Goal: Task Accomplishment & Management: Complete application form

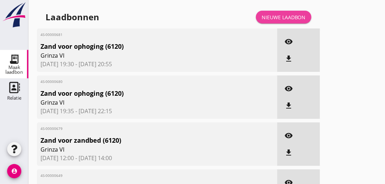
click at [288, 18] on div "Nieuwe laadbon" at bounding box center [284, 17] width 44 height 7
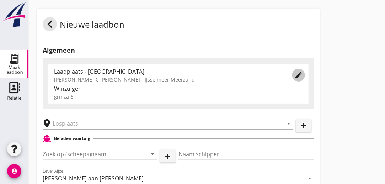
click at [299, 77] on icon "edit" at bounding box center [299, 75] width 9 height 9
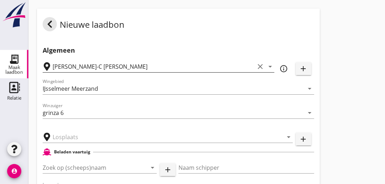
click at [260, 67] on icon "clear" at bounding box center [260, 66] width 9 height 9
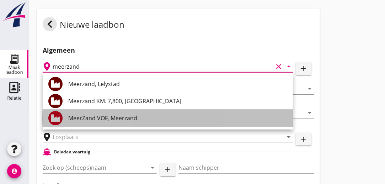
click at [126, 119] on div "MeerZand VOF, Meerzand" at bounding box center [177, 118] width 219 height 9
type input "MeerZand VOF, Meerzand"
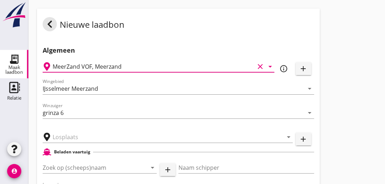
type input "[PERSON_NAME]"
click at [259, 66] on icon "clear" at bounding box center [260, 66] width 9 height 9
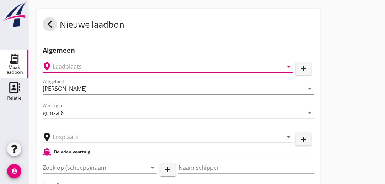
click at [290, 67] on icon "arrow_drop_down" at bounding box center [289, 66] width 9 height 9
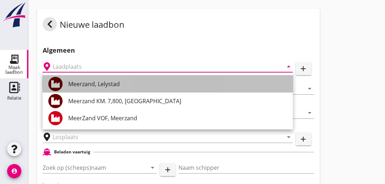
click at [118, 86] on div "Meerzand, Lelystad" at bounding box center [177, 84] width 219 height 9
type input "Meerzand, Lelystad"
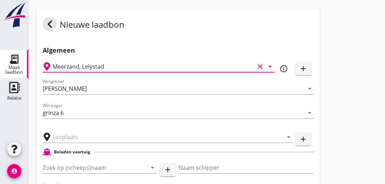
type input "Meerzand"
type input "Meerzand, Lelystad"
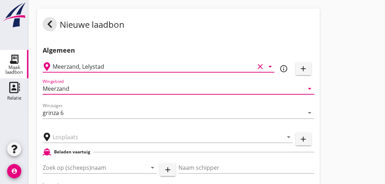
click at [135, 90] on input "Meerzand" at bounding box center [174, 88] width 262 height 11
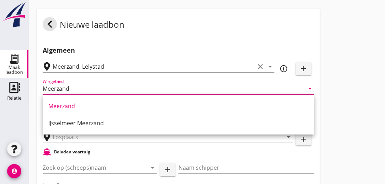
click at [135, 90] on input "Meerzand" at bounding box center [174, 88] width 262 height 11
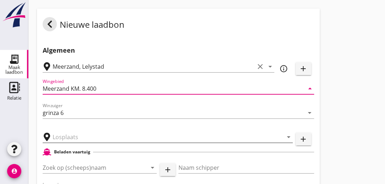
type input "Meerzand KM. 8.400"
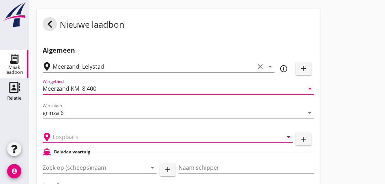
click at [85, 138] on input "text" at bounding box center [163, 136] width 221 height 11
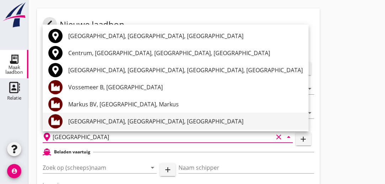
click at [156, 120] on div "[GEOGRAPHIC_DATA], [GEOGRAPHIC_DATA], [GEOGRAPHIC_DATA]" at bounding box center [185, 121] width 235 height 9
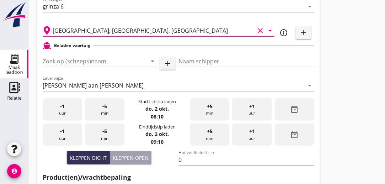
scroll to position [116, 0]
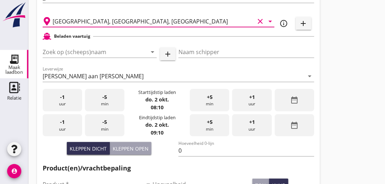
type input "[GEOGRAPHIC_DATA], [GEOGRAPHIC_DATA], [GEOGRAPHIC_DATA]"
click at [69, 101] on div "-1 uur" at bounding box center [63, 100] width 40 height 22
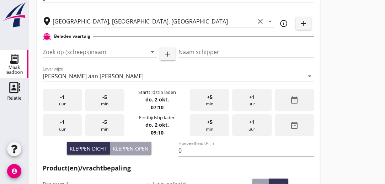
click at [209, 97] on span "+5" at bounding box center [210, 97] width 6 height 8
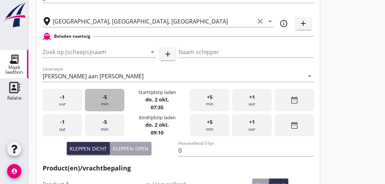
click at [103, 99] on span "-5" at bounding box center [105, 97] width 5 height 8
click at [210, 122] on span "+5" at bounding box center [210, 122] width 6 height 8
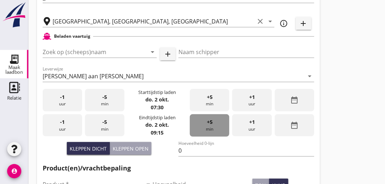
click at [210, 122] on span "+5" at bounding box center [210, 122] width 6 height 8
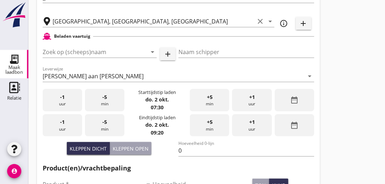
click at [210, 122] on span "+5" at bounding box center [210, 122] width 6 height 8
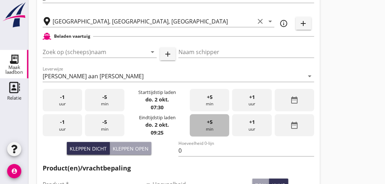
click at [210, 122] on span "+5" at bounding box center [210, 122] width 6 height 8
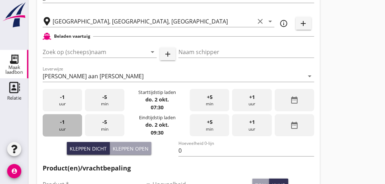
click at [67, 127] on div "-1 uur" at bounding box center [63, 125] width 40 height 22
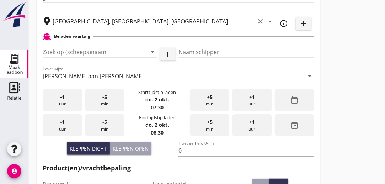
click at [261, 124] on div "+1 uur" at bounding box center [252, 125] width 40 height 22
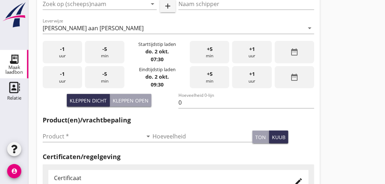
scroll to position [163, 0]
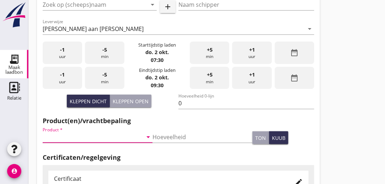
click at [83, 136] on input "Product *" at bounding box center [93, 136] width 100 height 11
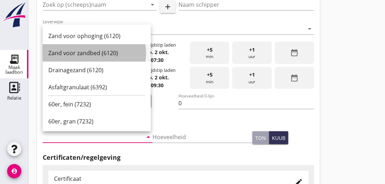
click at [86, 53] on div "Zand voor zandbed (6120)" at bounding box center [96, 53] width 97 height 9
type input "Zand voor zandbed (6120)"
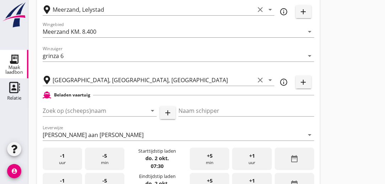
scroll to position [56, 0]
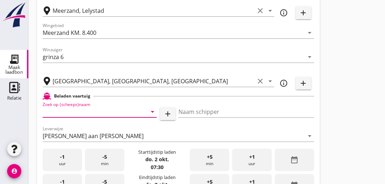
click at [107, 111] on input "Zoek op (scheeps)naam" at bounding box center [90, 111] width 94 height 11
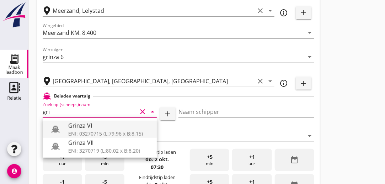
click at [80, 128] on div "Grinza VI" at bounding box center [109, 125] width 83 height 9
type input "Grinza VI"
type input "[PERSON_NAME]"
type input "646"
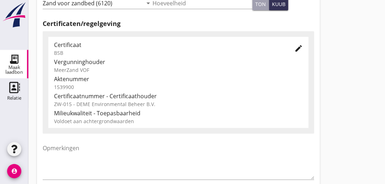
scroll to position [338, 0]
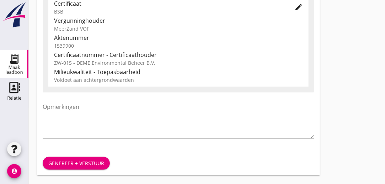
type input "Grinza VI"
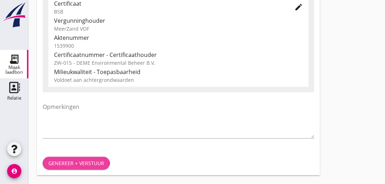
click at [73, 165] on div "Genereer + verstuur" at bounding box center [76, 163] width 56 height 7
